Goal: Task Accomplishment & Management: Manage account settings

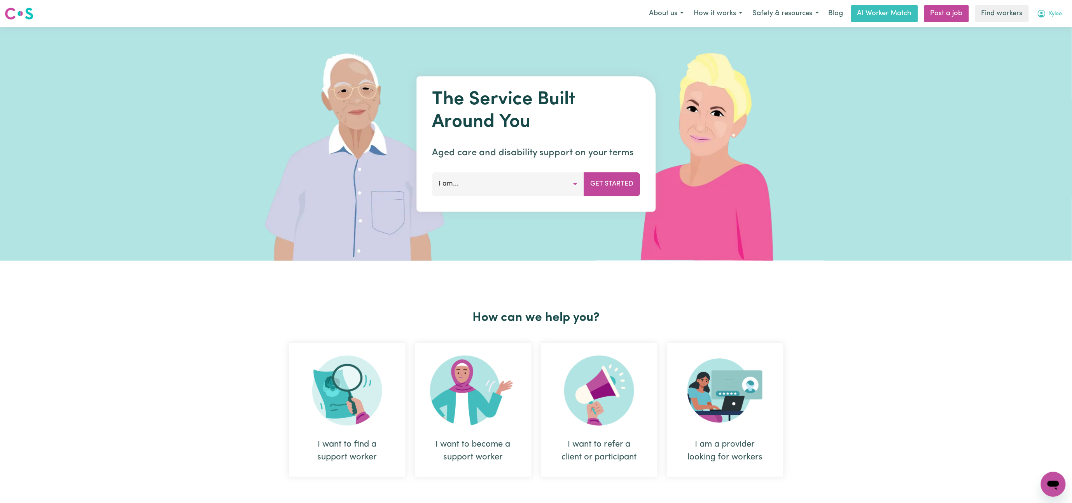
click at [1055, 13] on span "Kylee" at bounding box center [1055, 14] width 13 height 9
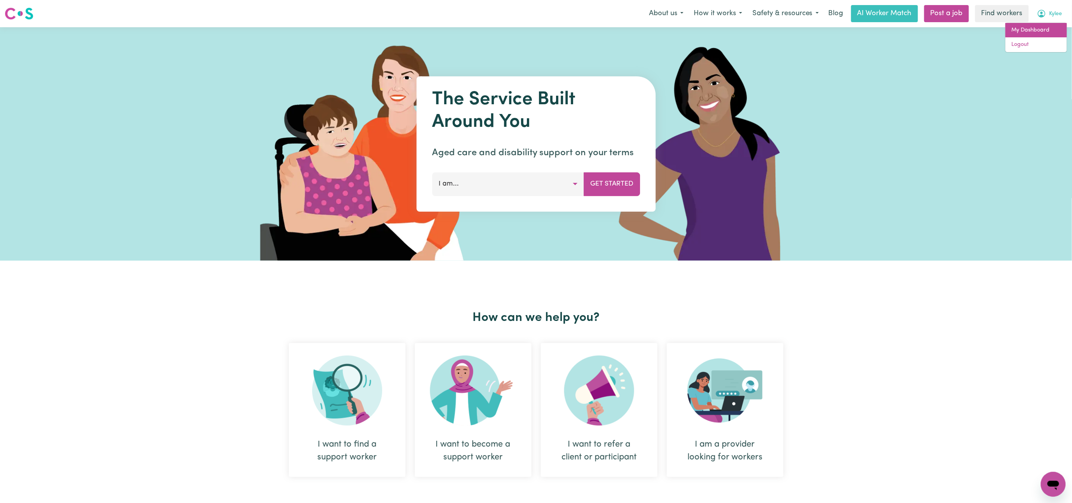
click at [1049, 30] on link "My Dashboard" at bounding box center [1035, 30] width 61 height 15
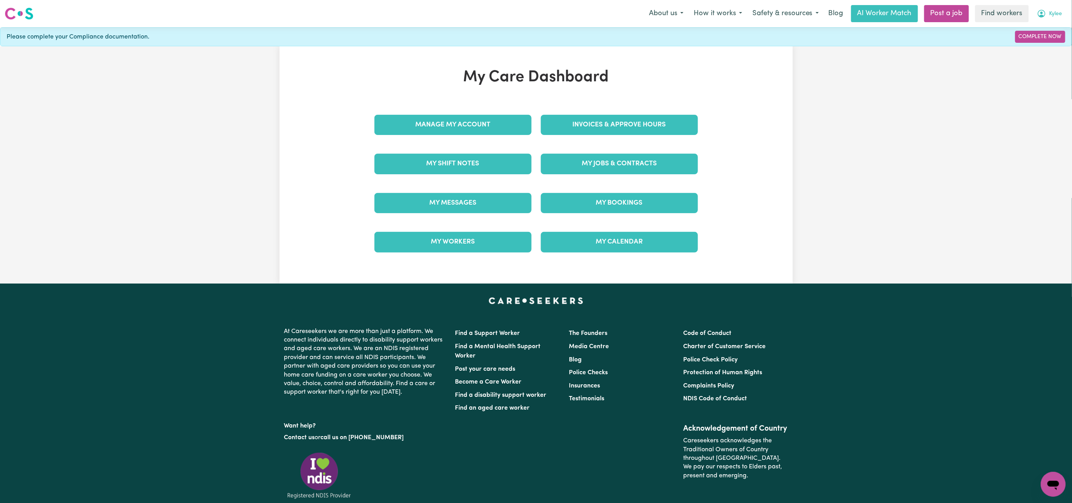
click at [1047, 12] on button "Kylee" at bounding box center [1049, 13] width 35 height 16
click at [1043, 48] on link "Logout" at bounding box center [1035, 44] width 61 height 15
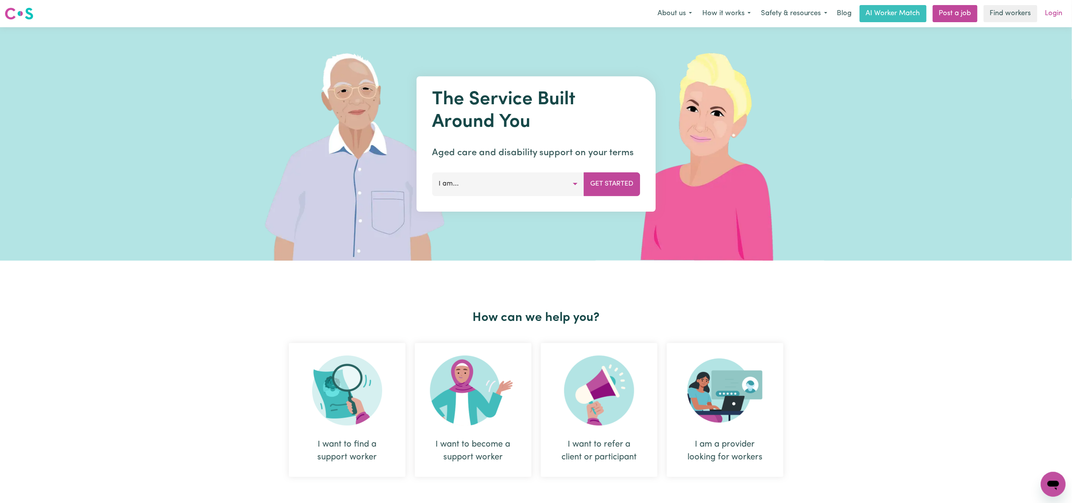
click at [1051, 6] on link "Login" at bounding box center [1053, 13] width 27 height 17
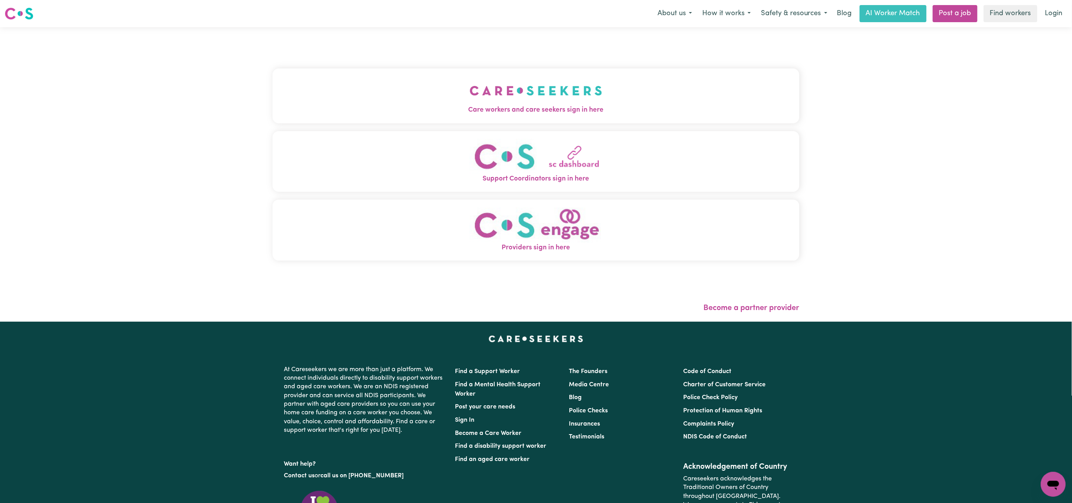
click at [693, 105] on span "Care workers and care seekers sign in here" at bounding box center [536, 110] width 527 height 10
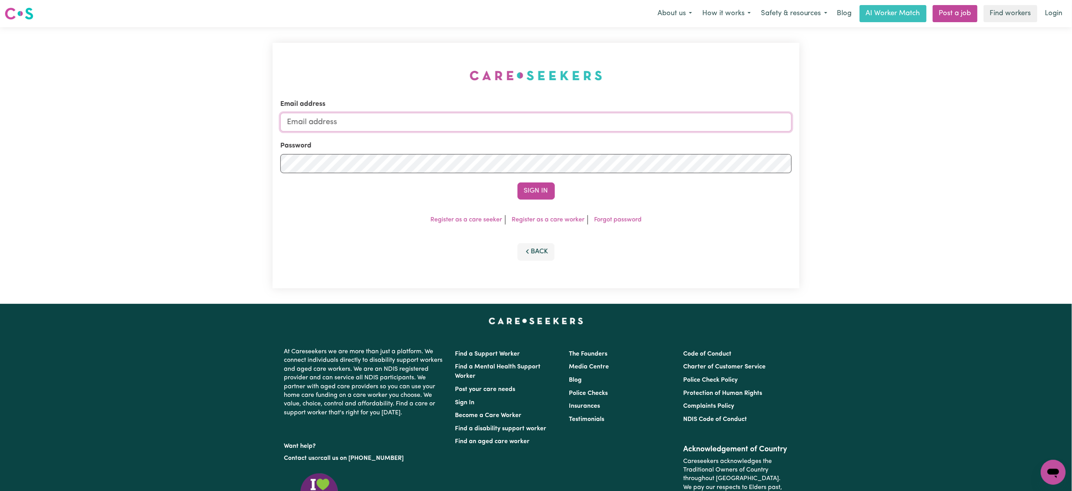
click at [631, 128] on input "Email address" at bounding box center [535, 122] width 511 height 19
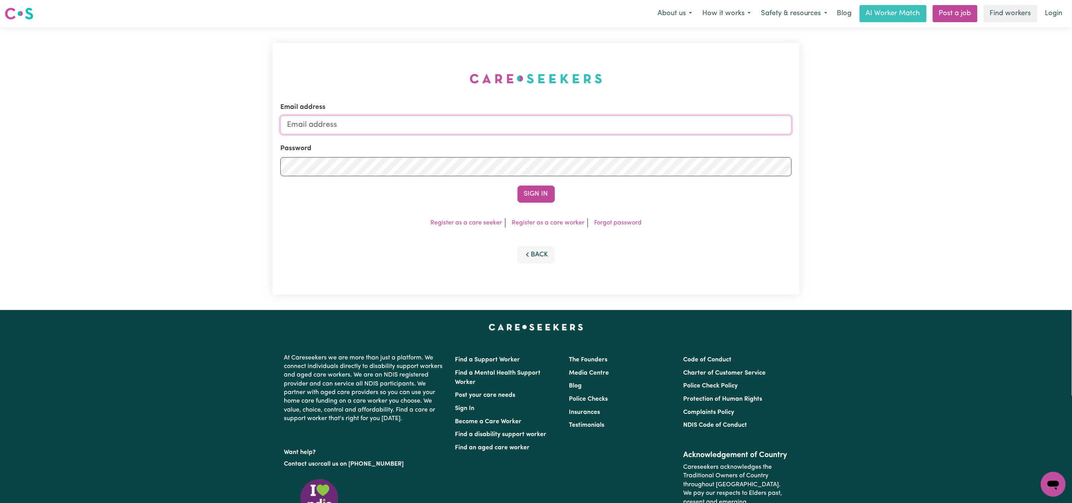
type input "[EMAIL_ADDRESS][DOMAIN_NAME]"
click at [517, 185] on button "Sign In" at bounding box center [535, 193] width 37 height 17
